Goal: Task Accomplishment & Management: Manage account settings

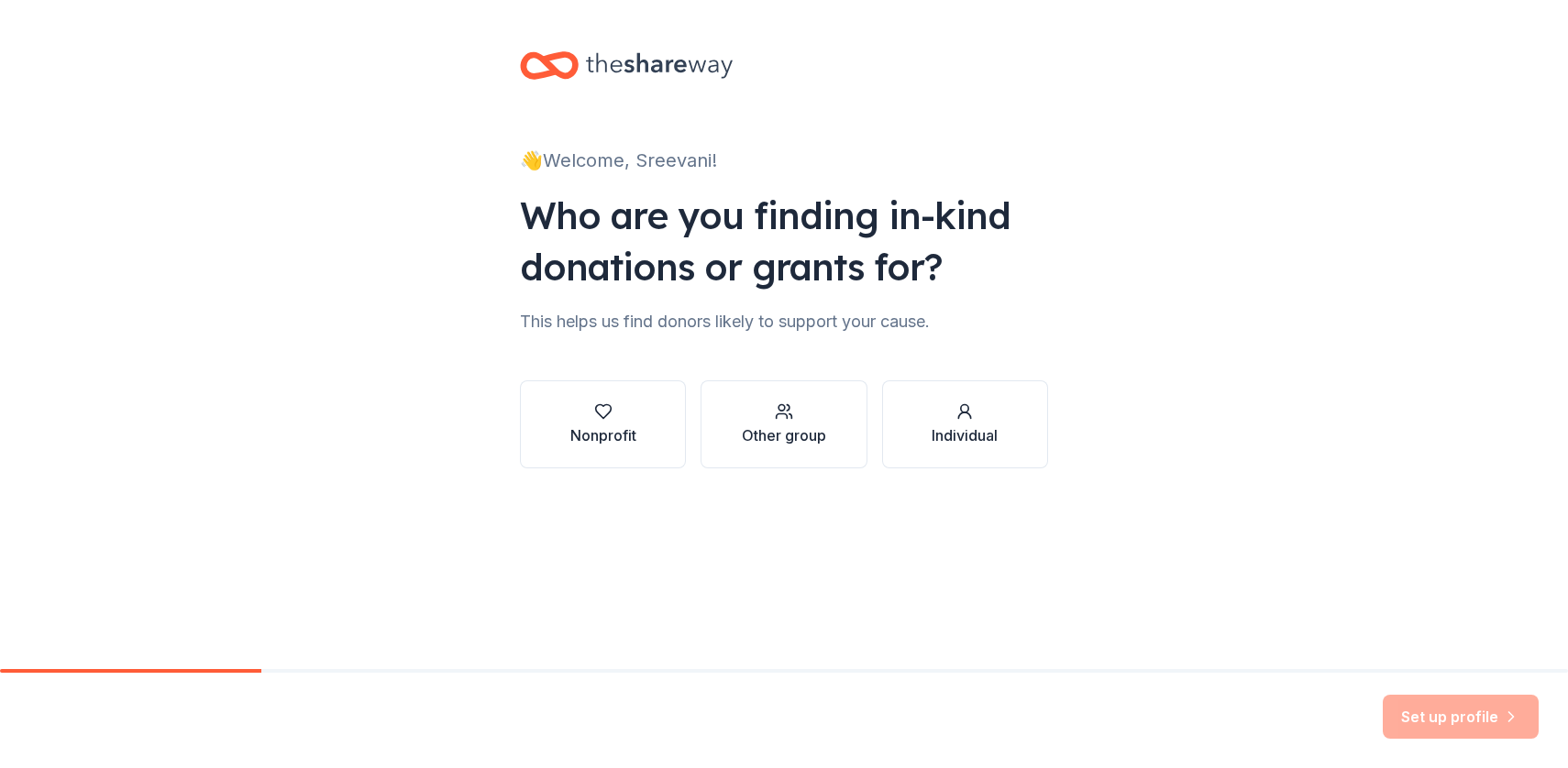
click at [577, 34] on div "👋 Welcome, Sreevani! Who are you finding in-kind donations or grants for? This …" at bounding box center [784, 278] width 587 height 556
click at [586, 50] on icon at bounding box center [659, 65] width 147 height 38
click at [591, 62] on icon at bounding box center [659, 65] width 147 height 38
click at [578, 66] on div at bounding box center [626, 65] width 213 height 43
click at [570, 67] on icon at bounding box center [549, 65] width 58 height 43
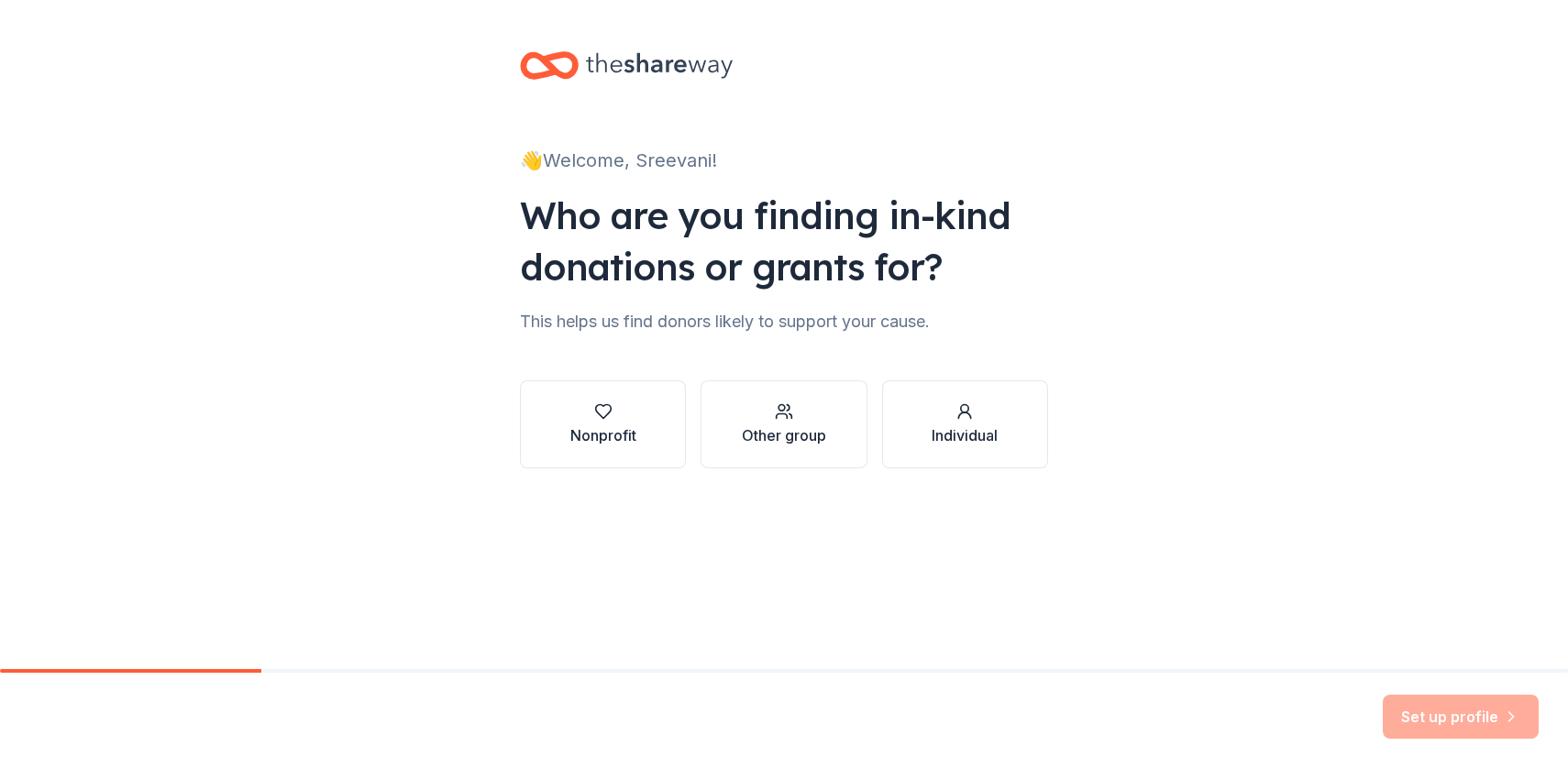
click at [570, 67] on icon at bounding box center [549, 65] width 58 height 43
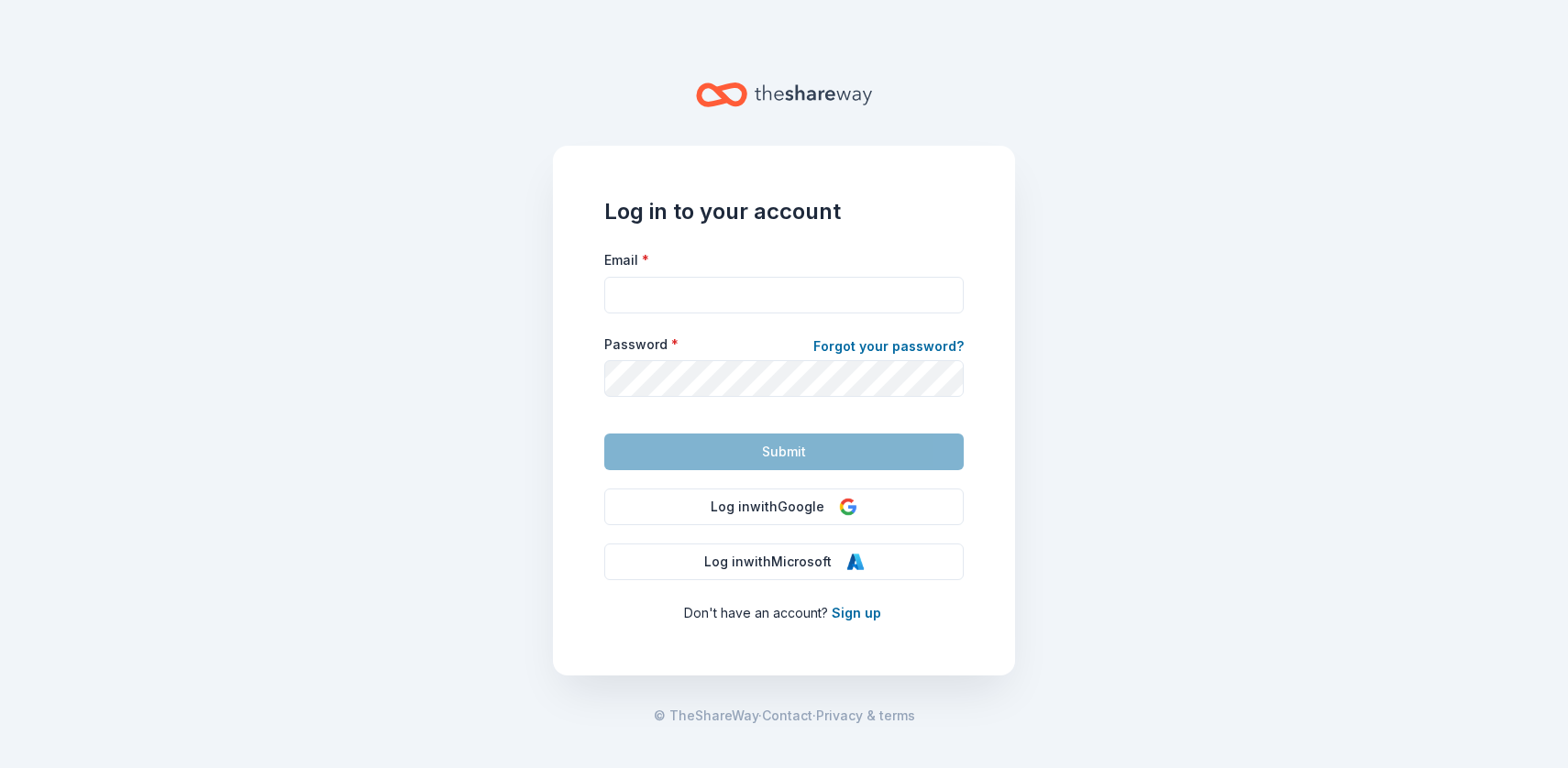
click at [713, 89] on icon "Home" at bounding box center [721, 94] width 51 height 43
click at [822, 324] on form "Email * Password * Forgot your password? Submit" at bounding box center [784, 359] width 359 height 221
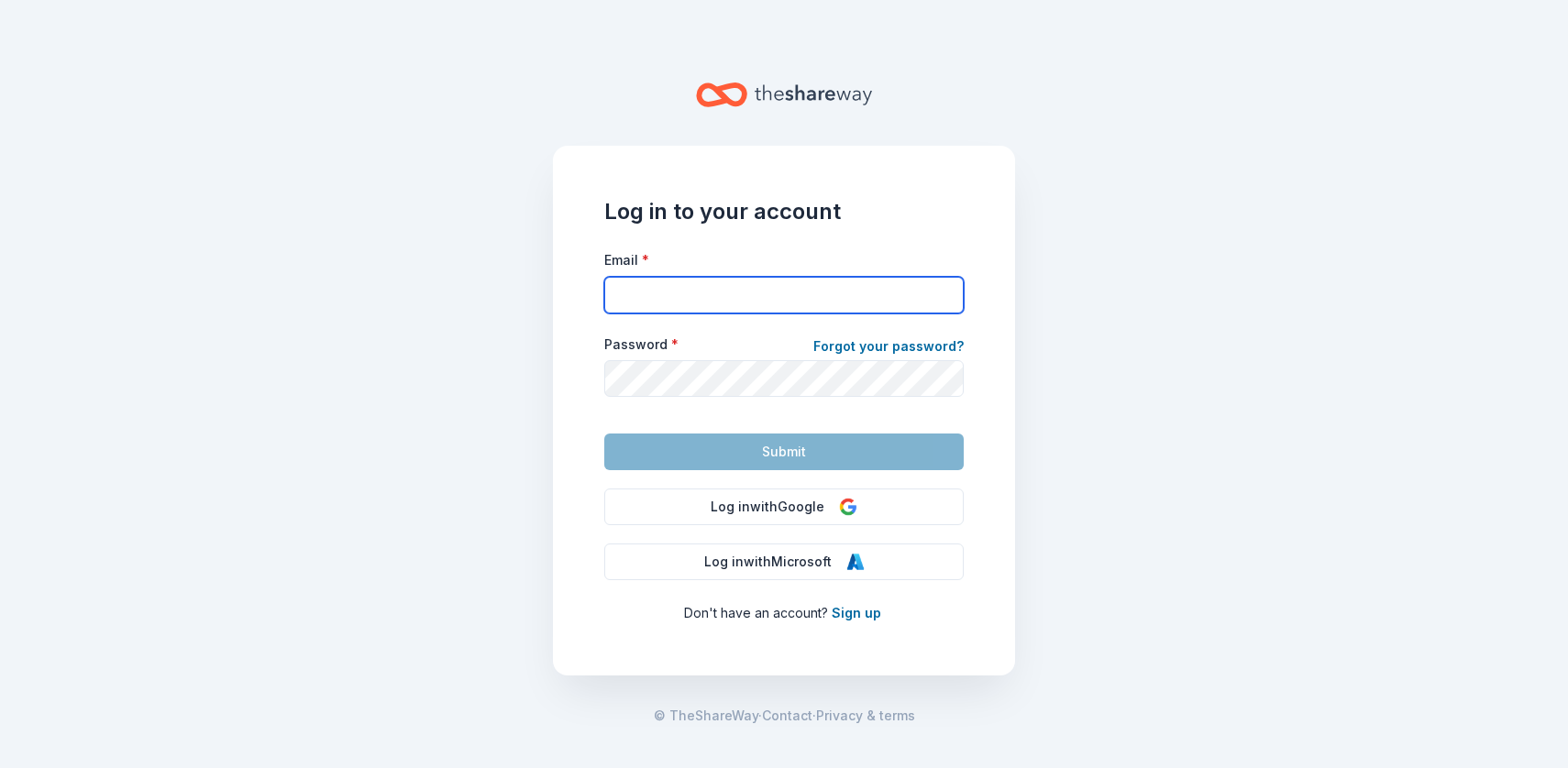
click at [825, 300] on input "Email *" at bounding box center [784, 295] width 359 height 37
type input "[EMAIL_ADDRESS][DOMAIN_NAME]"
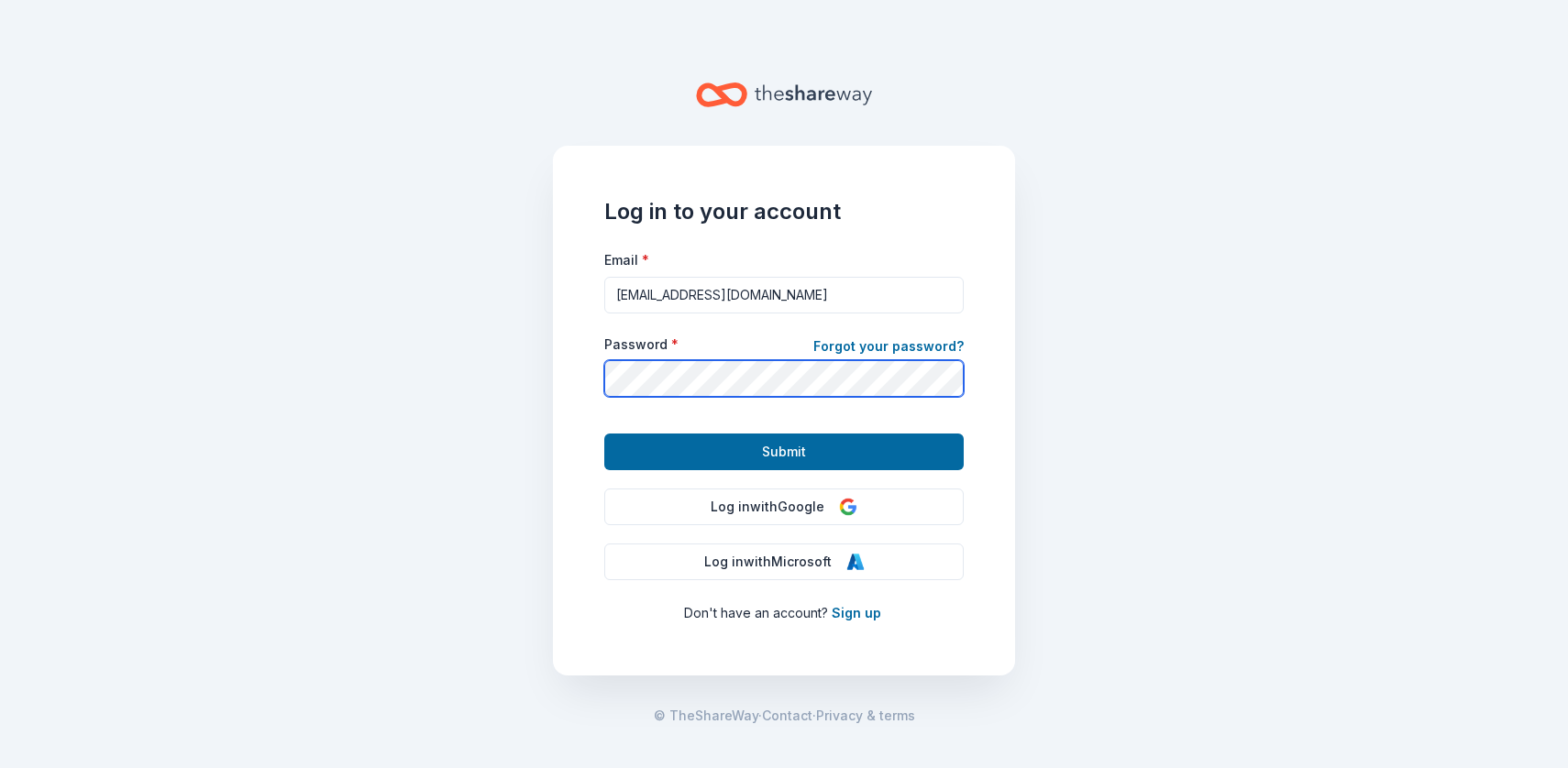
click at [604, 433] on button "Submit" at bounding box center [784, 451] width 359 height 37
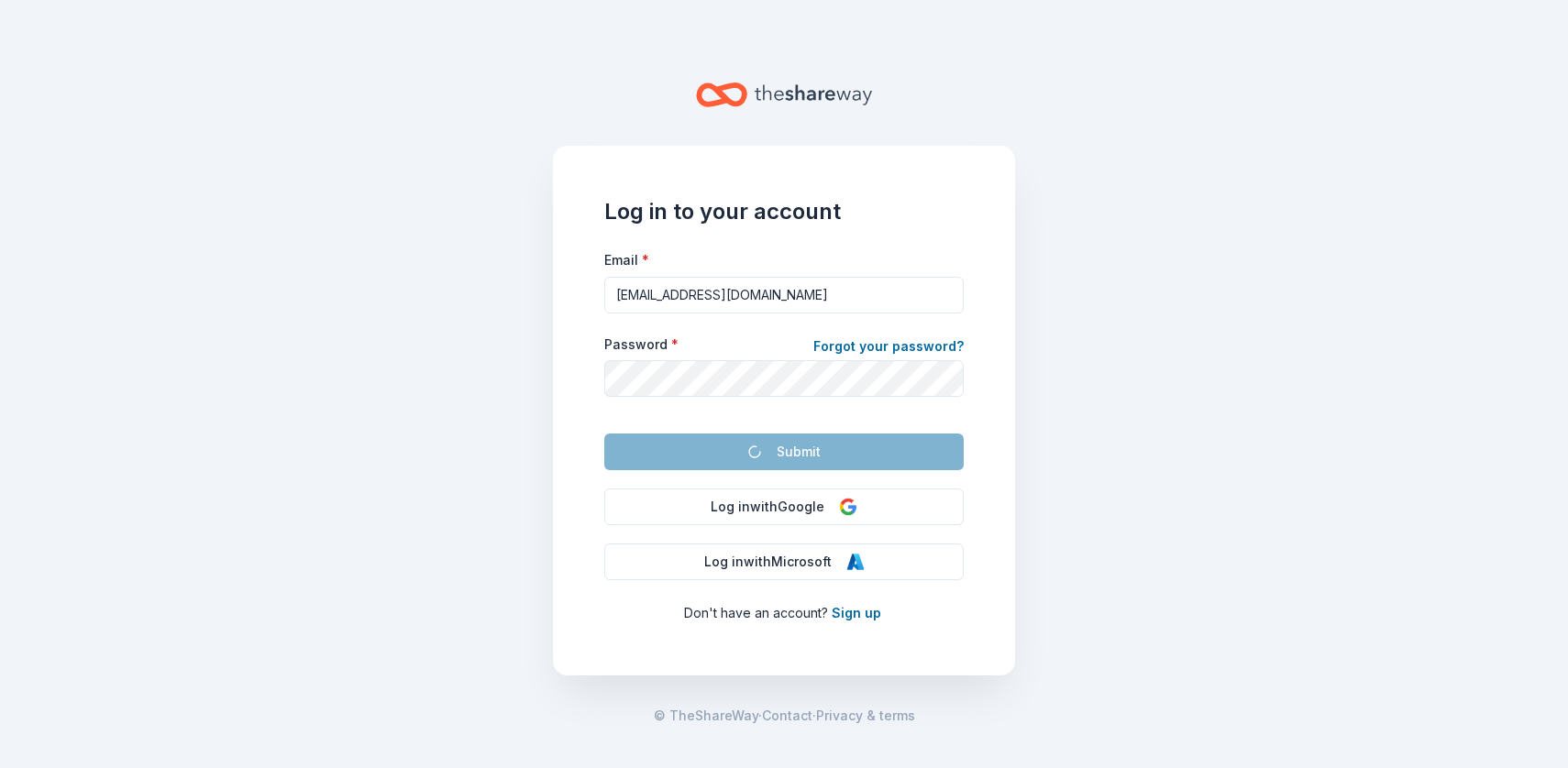
click at [767, 451] on form "Email * [EMAIL_ADDRESS][DOMAIN_NAME] Password * Forgot your password? Submit" at bounding box center [784, 359] width 359 height 221
click at [734, 405] on form "Email * [EMAIL_ADDRESS][DOMAIN_NAME] Password * Forgot your password? Submit" at bounding box center [784, 359] width 359 height 221
